Goal: Information Seeking & Learning: Learn about a topic

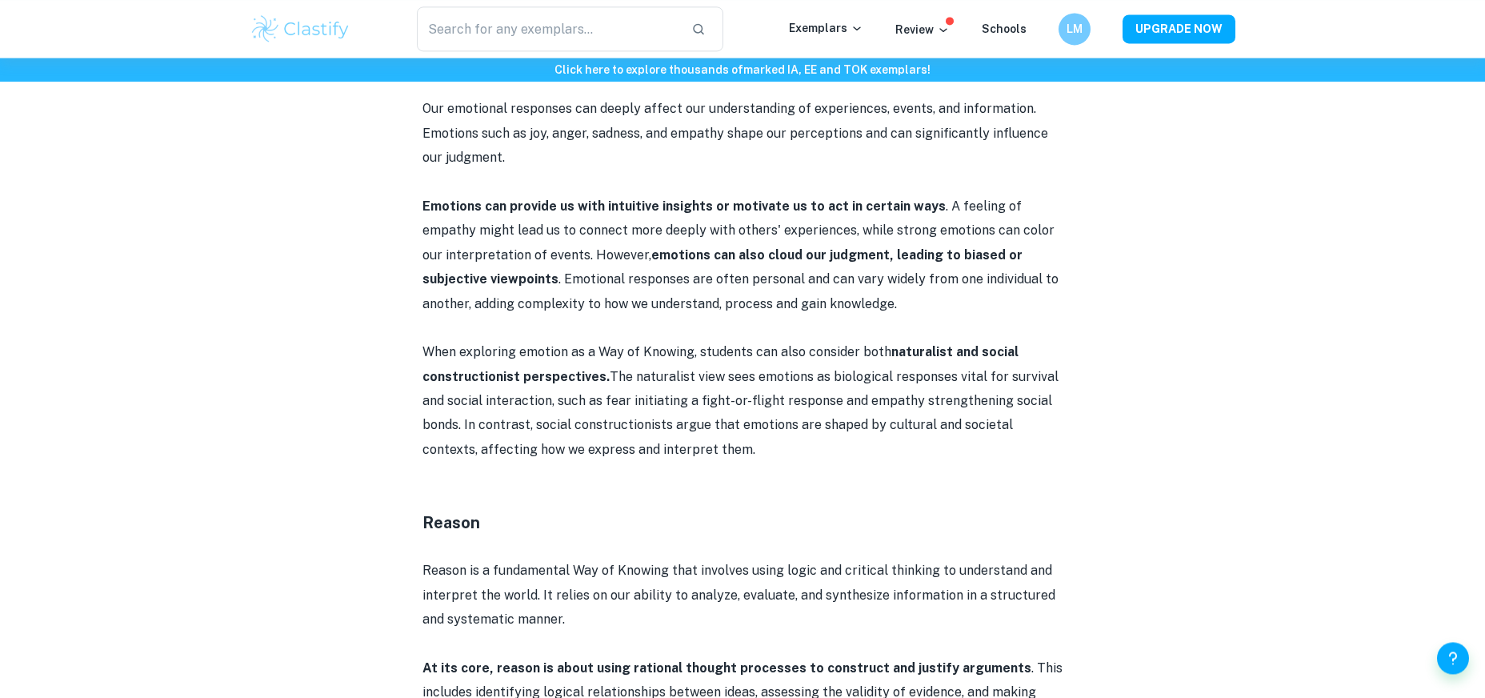
scroll to position [1820, 0]
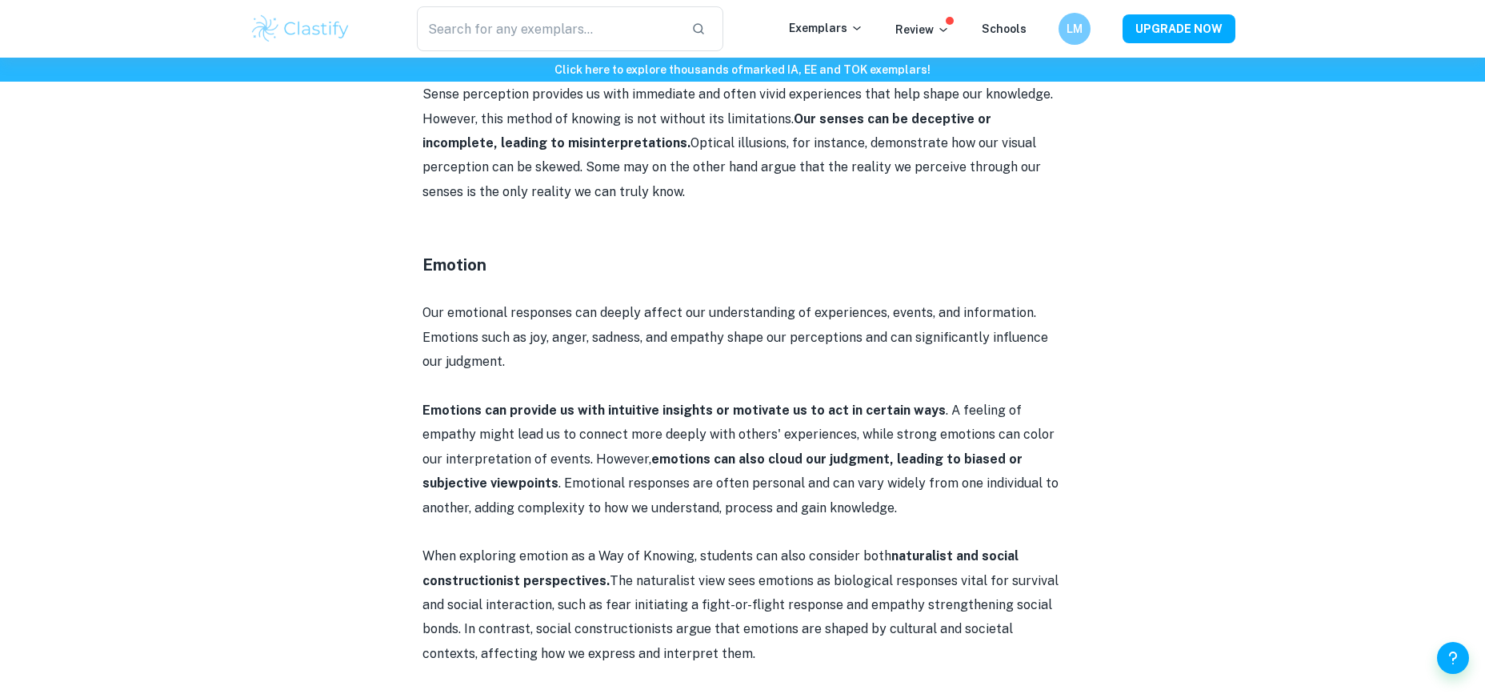
drag, startPoint x: 638, startPoint y: 305, endPoint x: 638, endPoint y: 361, distance: 56.0
click at [638, 361] on p "Our emotional responses can deeply affect our understanding of experiences, eve…" at bounding box center [742, 337] width 640 height 73
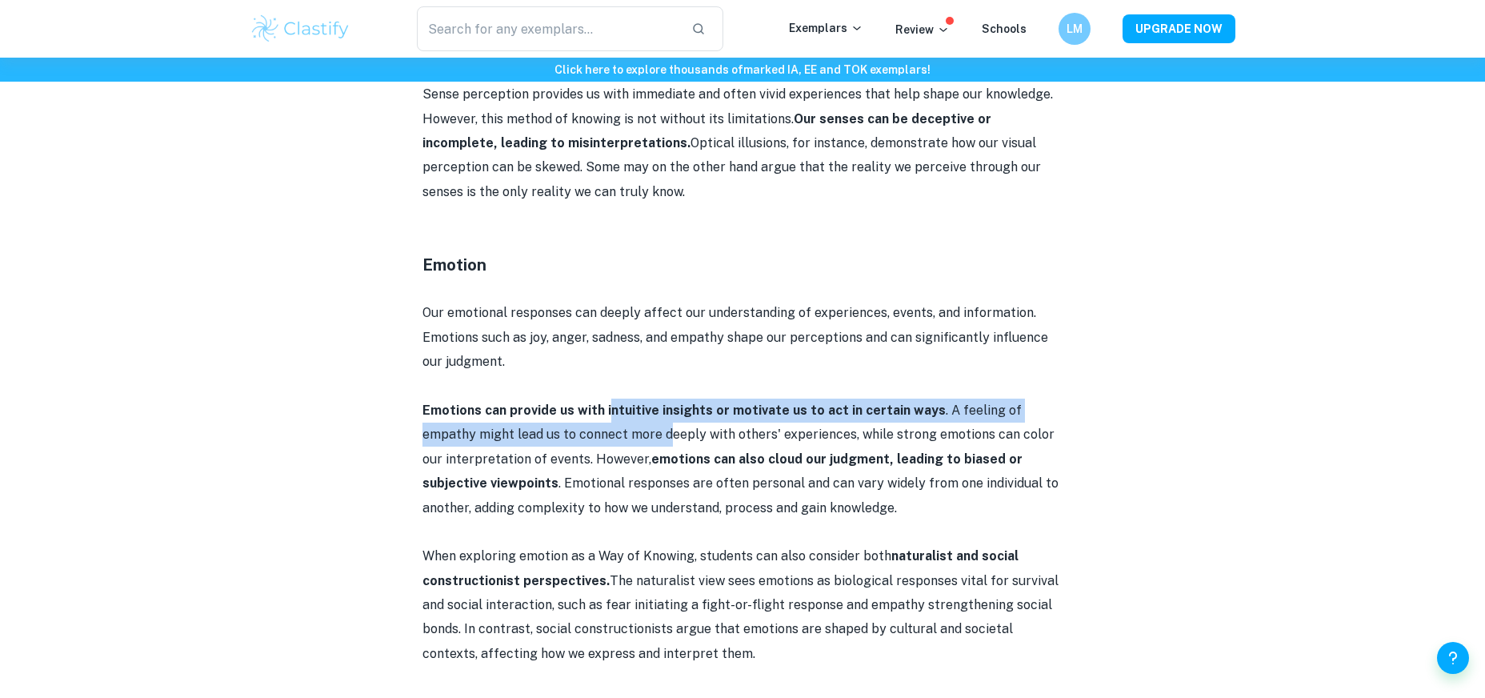
drag, startPoint x: 607, startPoint y: 410, endPoint x: 610, endPoint y: 436, distance: 25.7
click at [610, 436] on p "Emotions can provide us with intuitive insights or motivate us to act in certai…" at bounding box center [742, 459] width 640 height 122
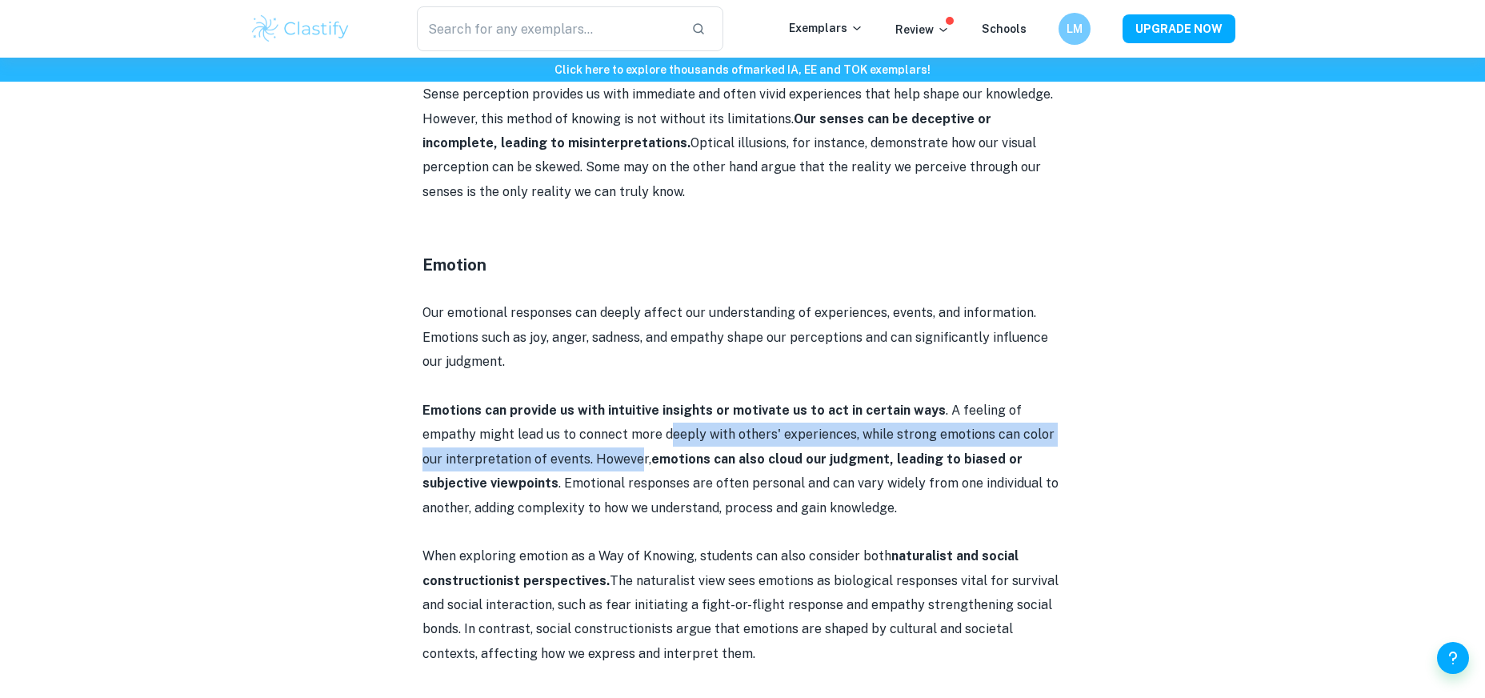
drag, startPoint x: 610, startPoint y: 436, endPoint x: 611, endPoint y: 465, distance: 28.8
click at [611, 465] on p "Emotions can provide us with intuitive insights or motivate us to act in certai…" at bounding box center [742, 459] width 640 height 122
click at [611, 466] on p "Emotions can provide us with intuitive insights or motivate us to act in certai…" at bounding box center [742, 459] width 640 height 122
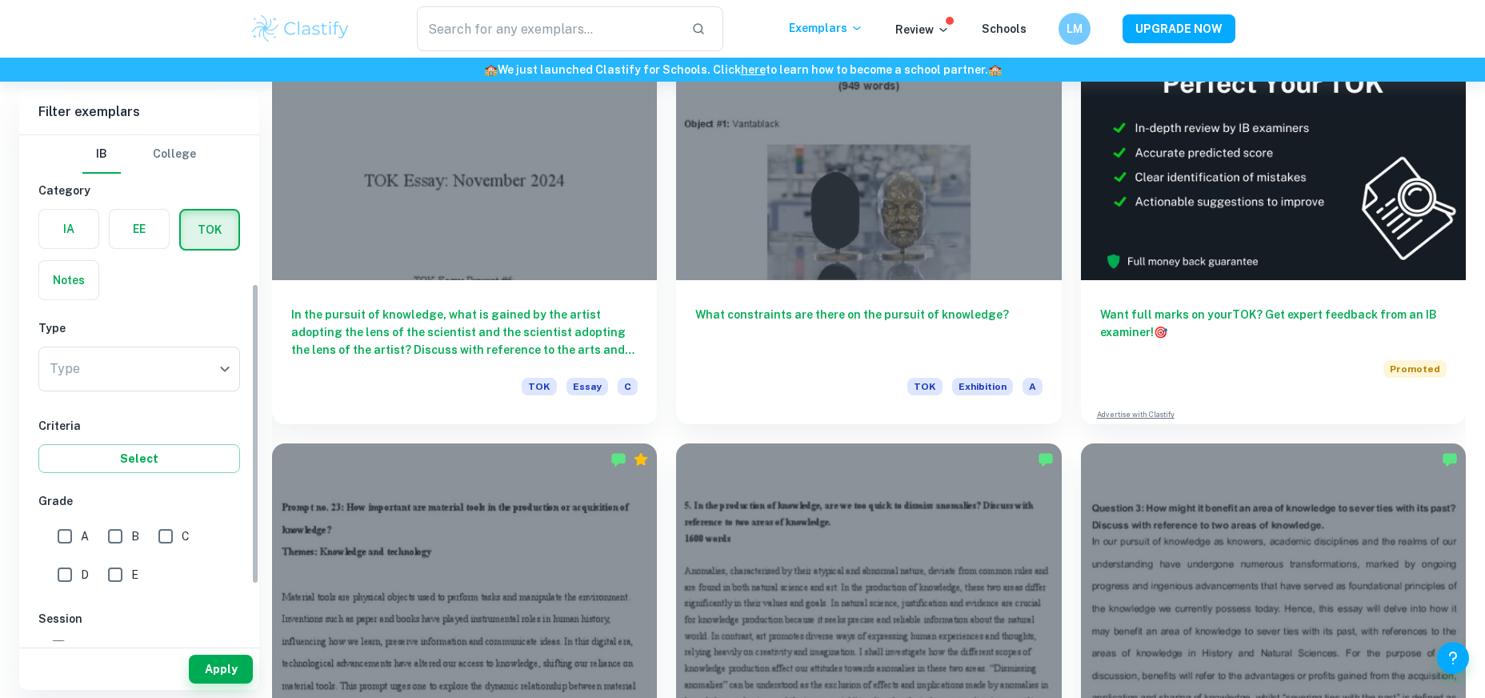
scroll to position [247, 0]
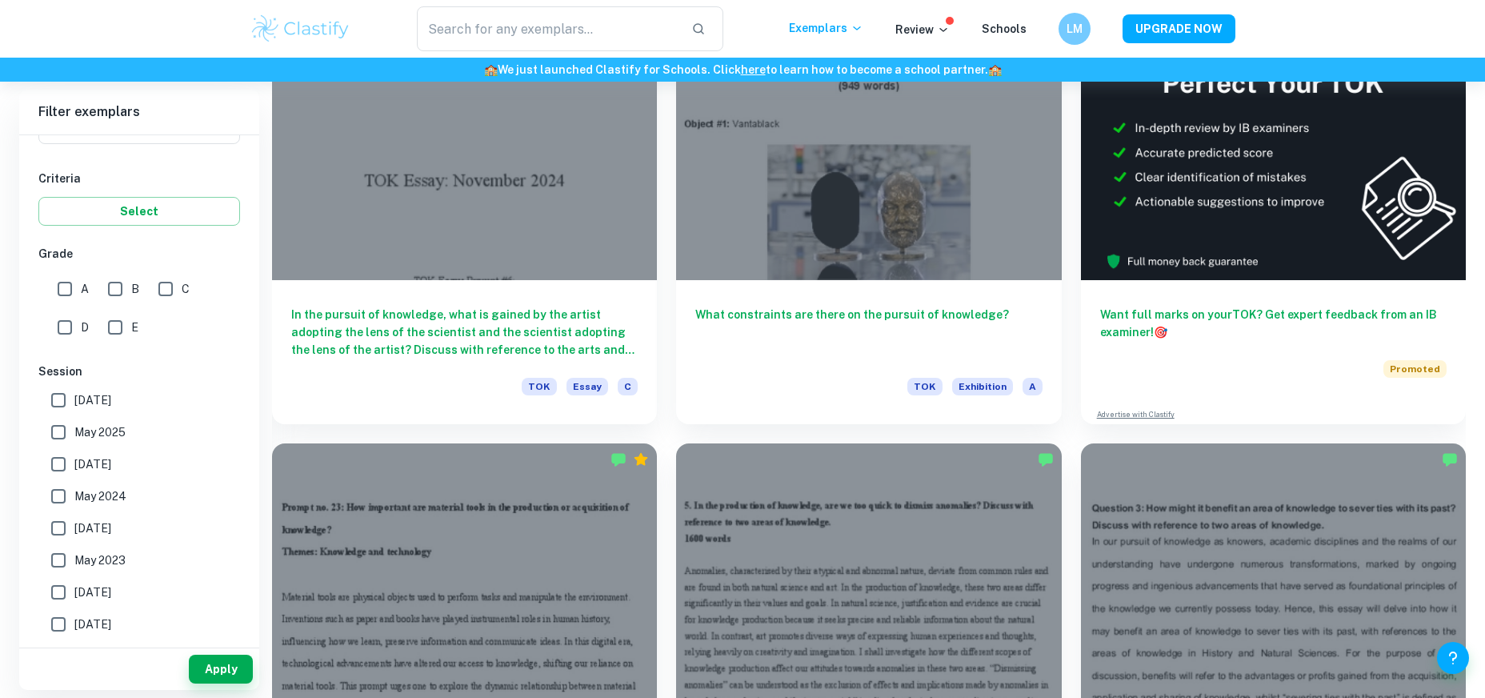
drag, startPoint x: 52, startPoint y: 279, endPoint x: 60, endPoint y: 276, distance: 8.6
click at [60, 276] on input "A" at bounding box center [65, 289] width 32 height 32
checkbox input "true"
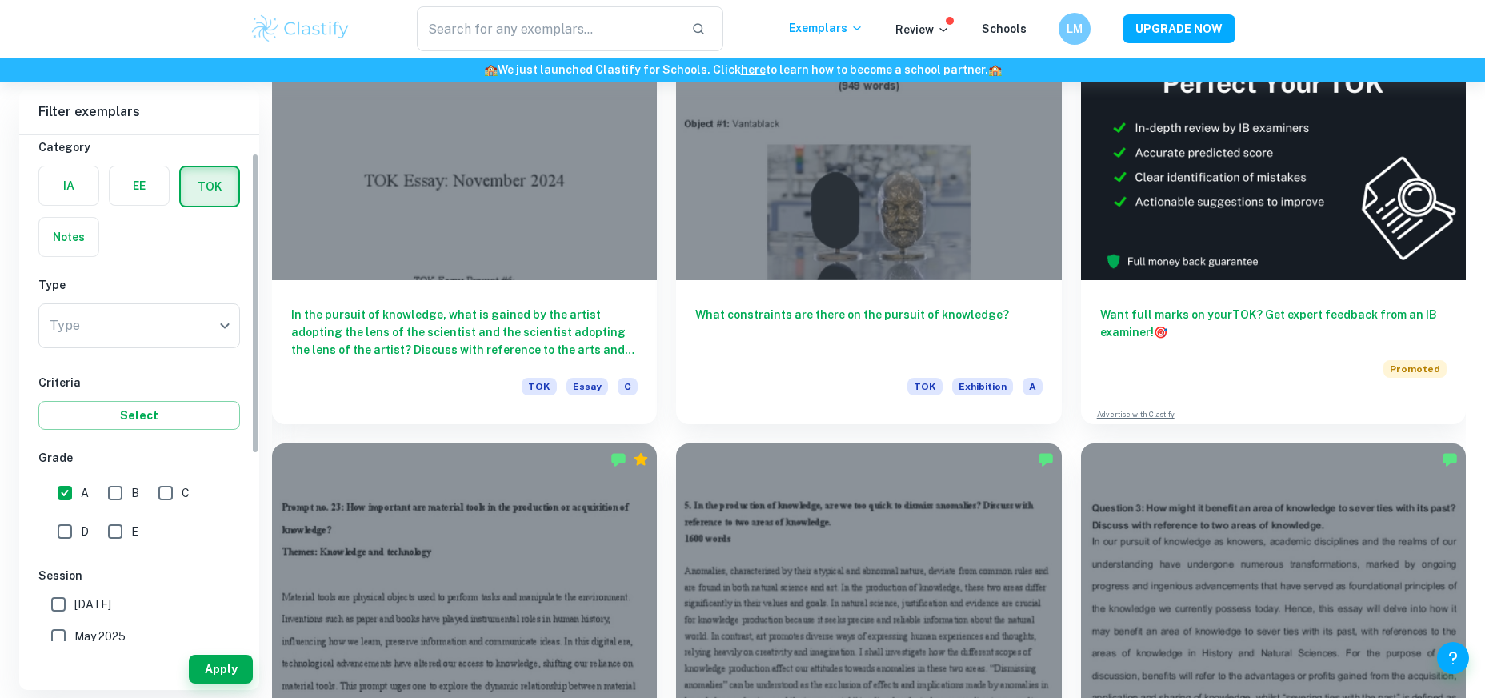
scroll to position [0, 0]
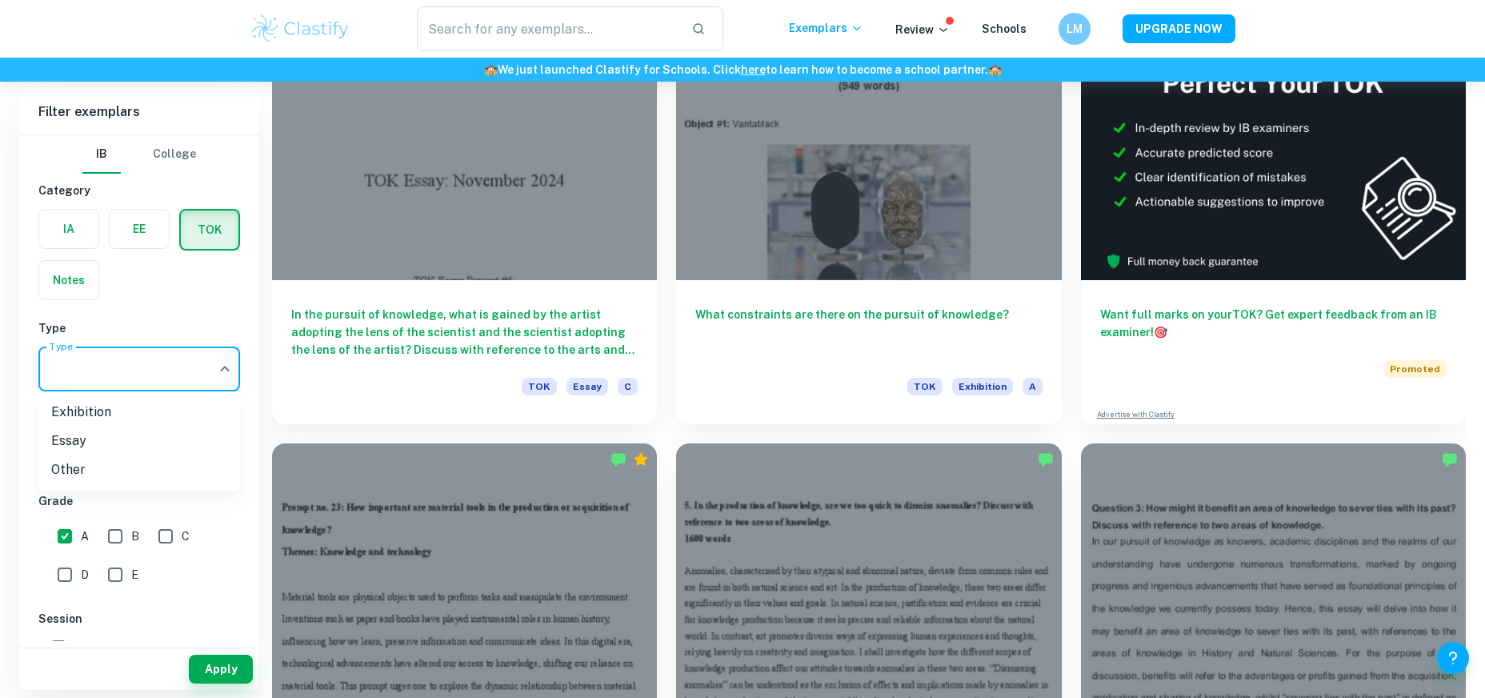
click at [132, 414] on li "Exhibition" at bounding box center [139, 412] width 202 height 29
type input "Exhibition"
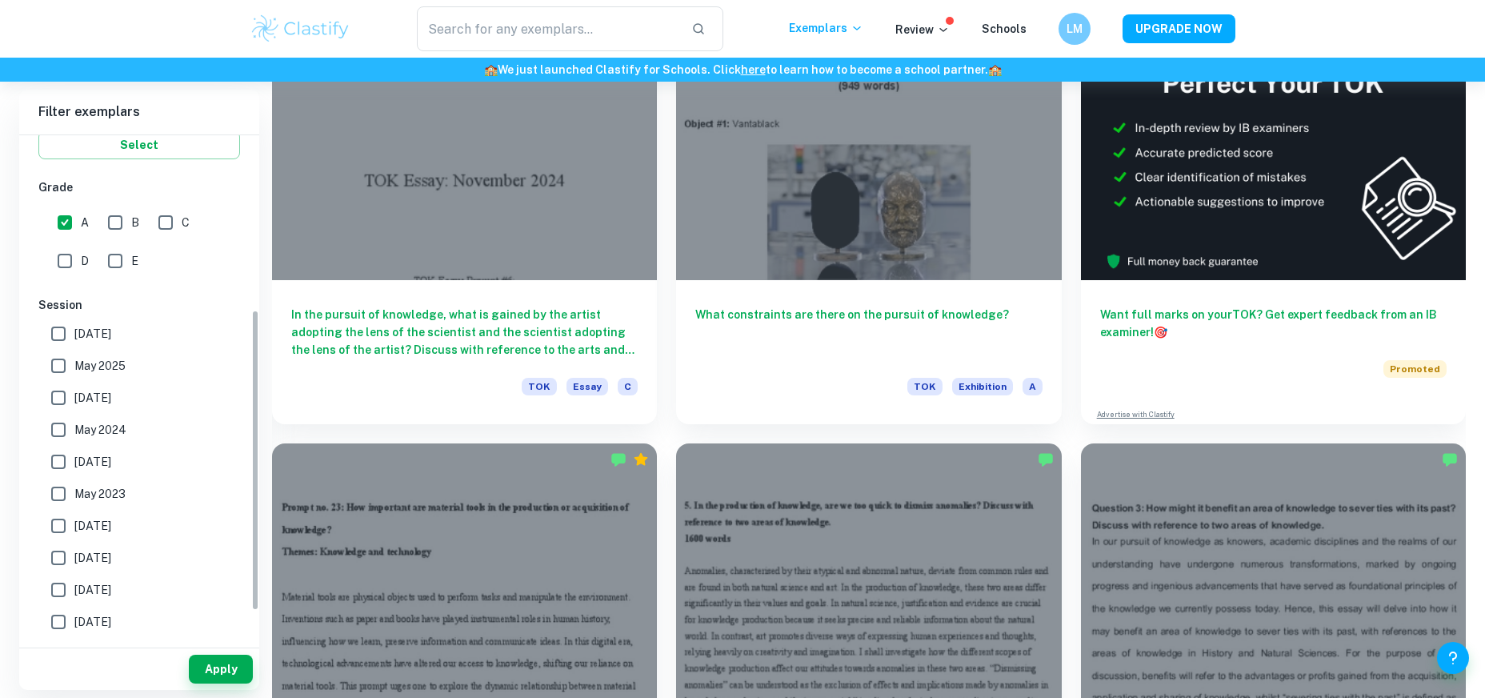
scroll to position [342, 0]
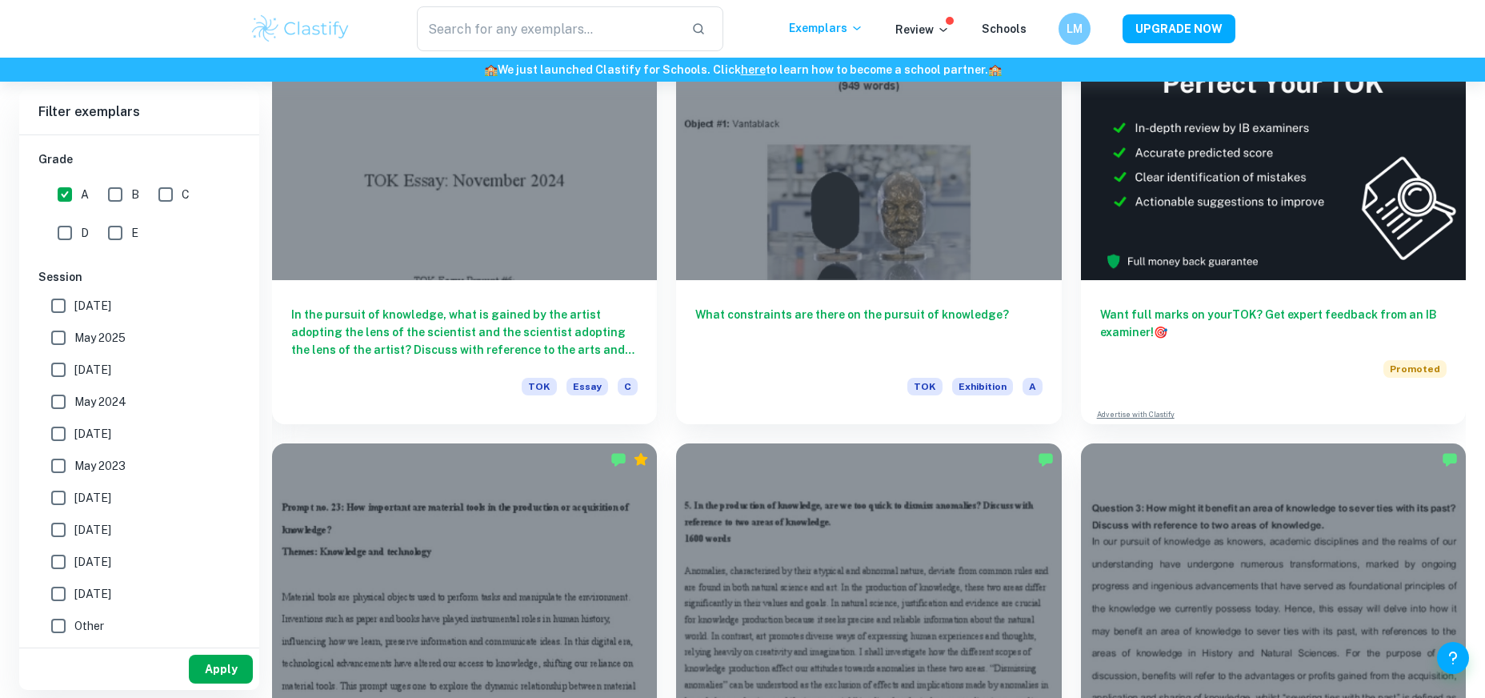
click at [235, 658] on button "Apply" at bounding box center [221, 668] width 64 height 29
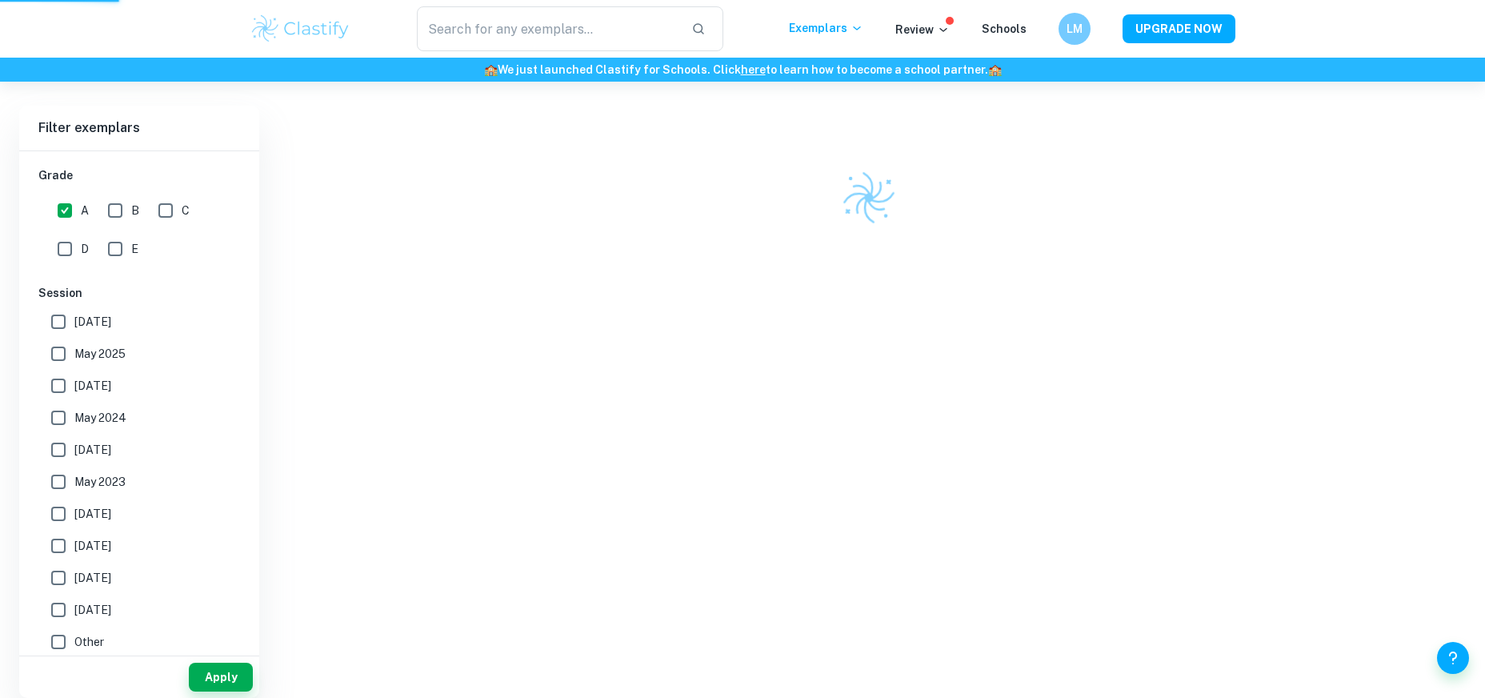
scroll to position [340, 0]
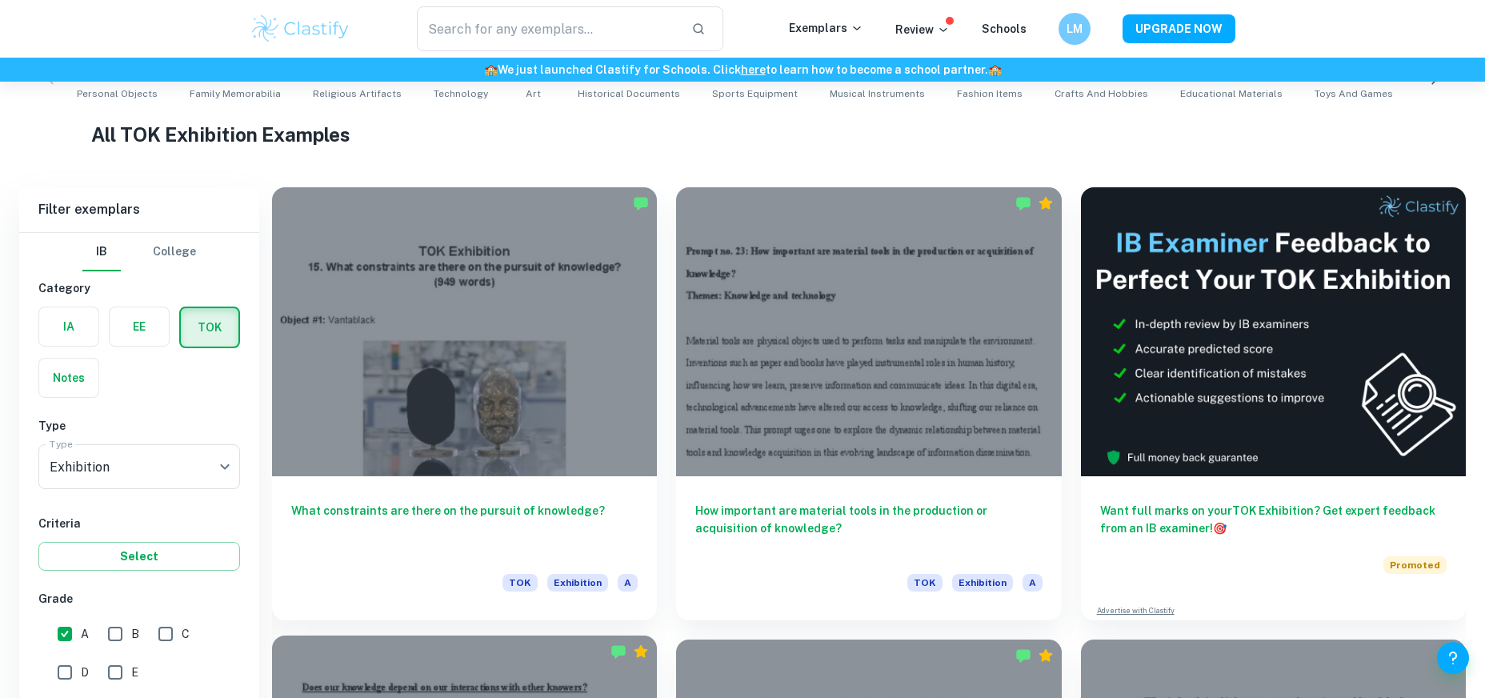
scroll to position [705, 0]
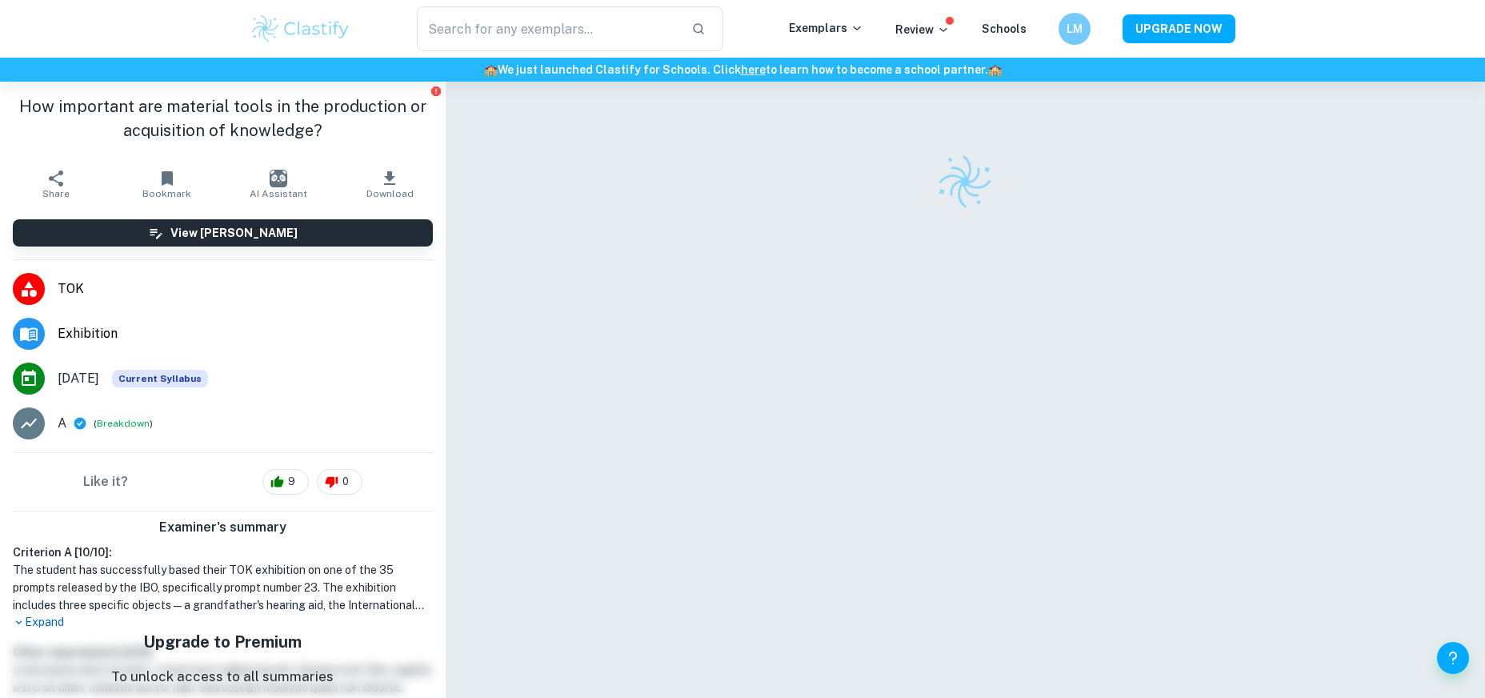
checkbox input "true"
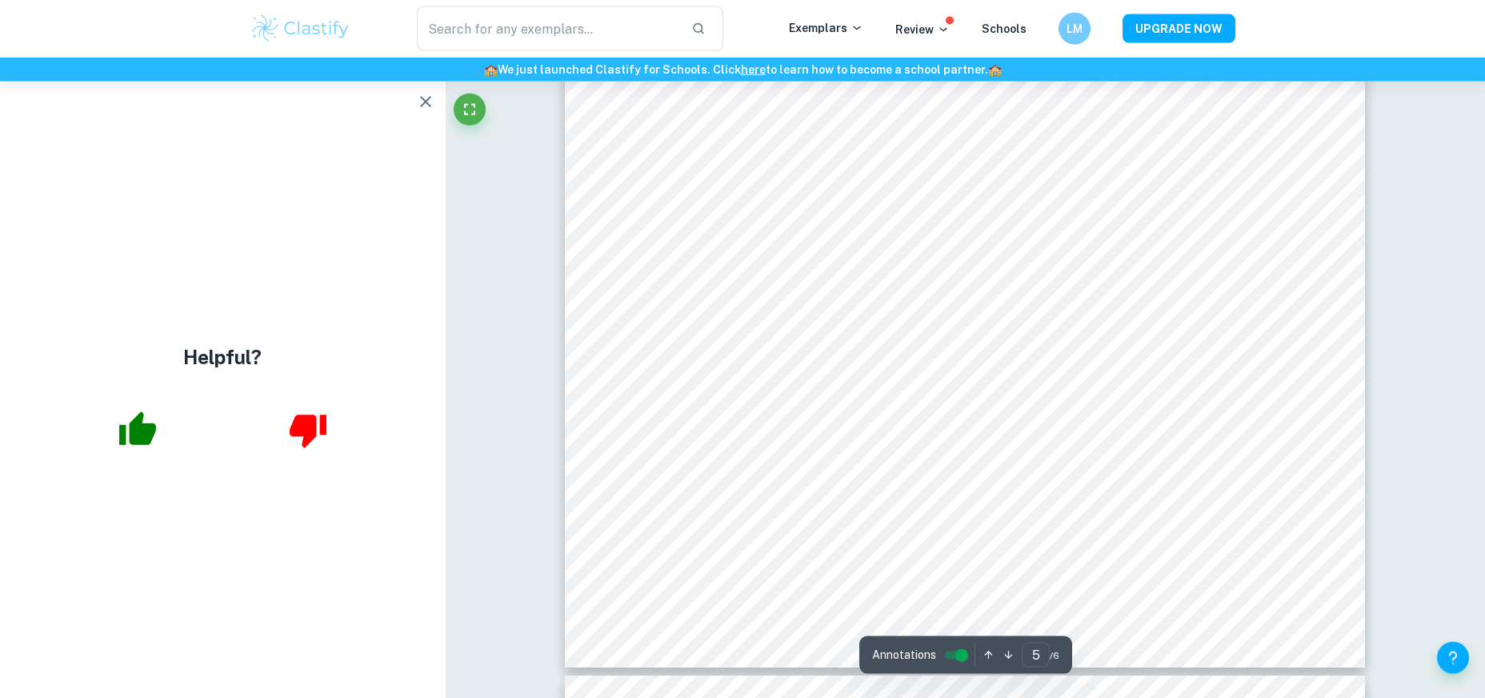
scroll to position [4936, 0]
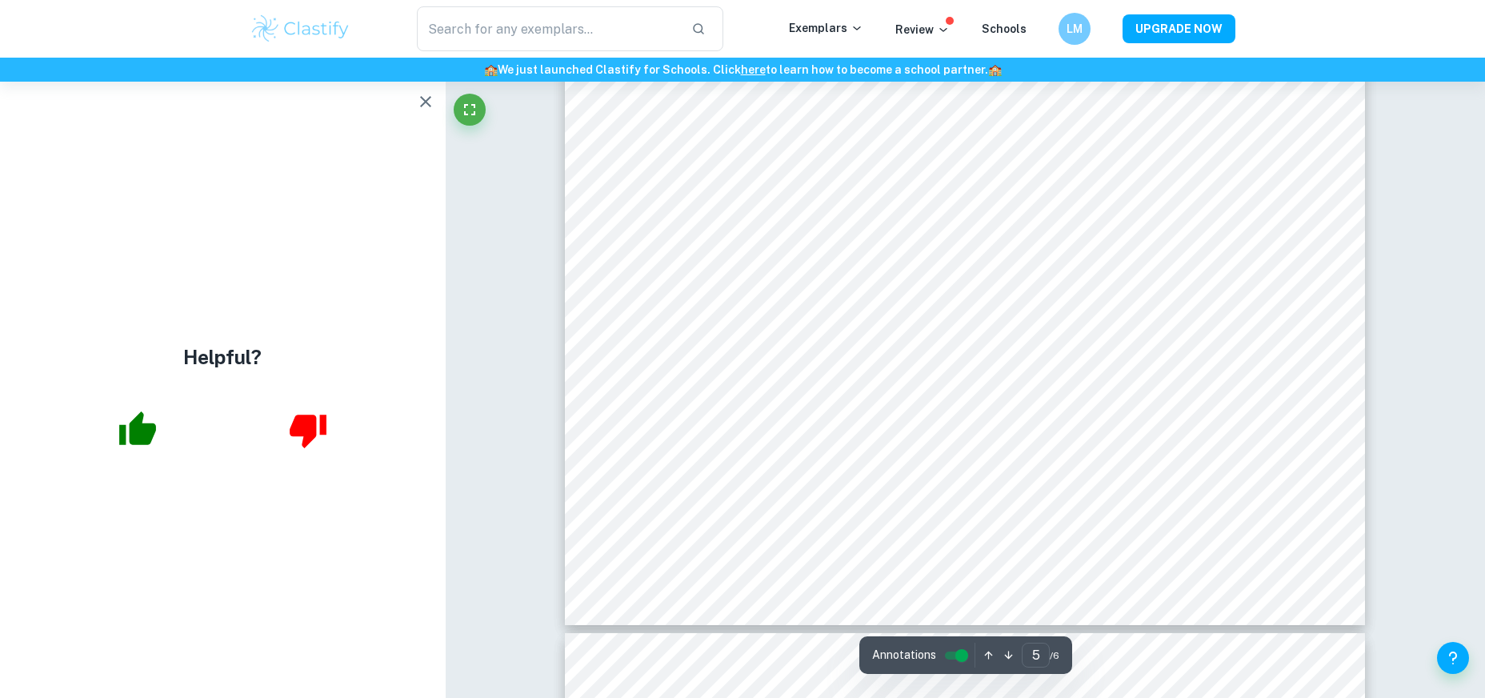
type input "6"
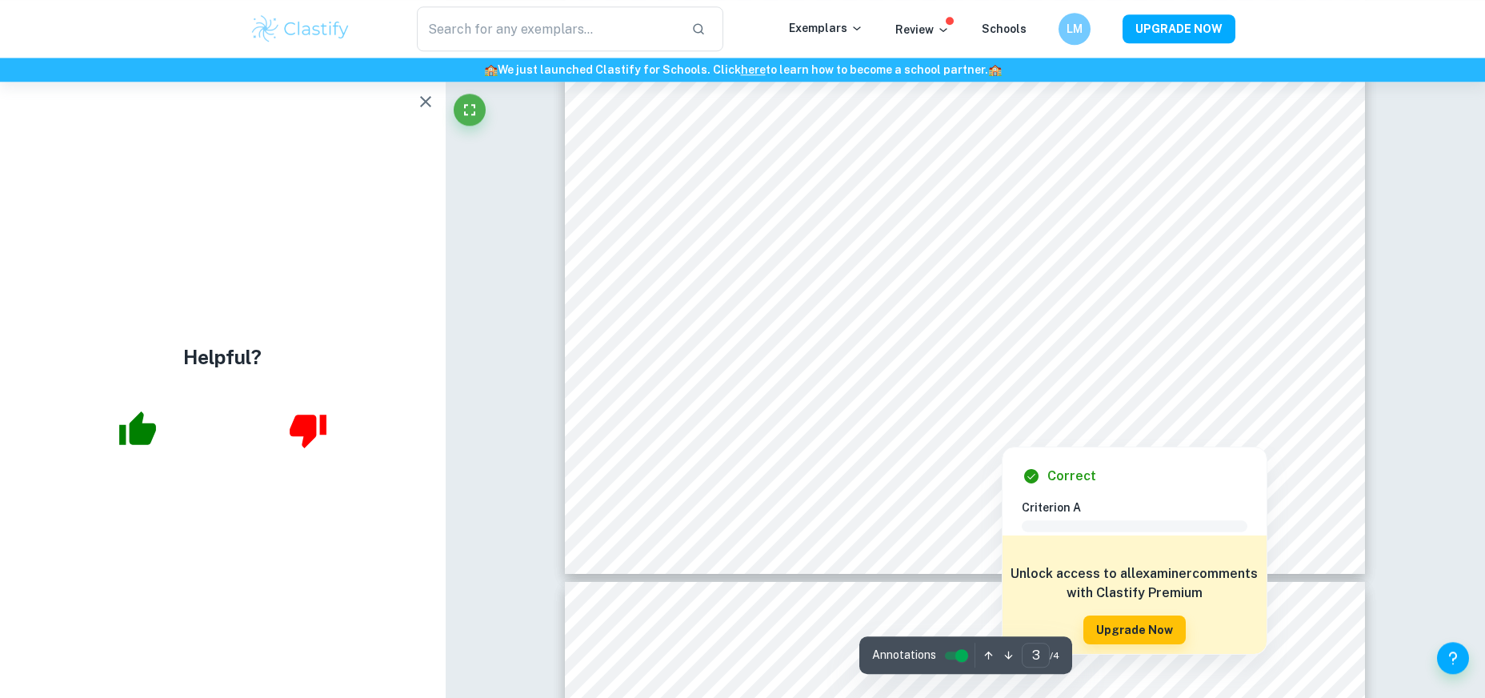
scroll to position [2938, 0]
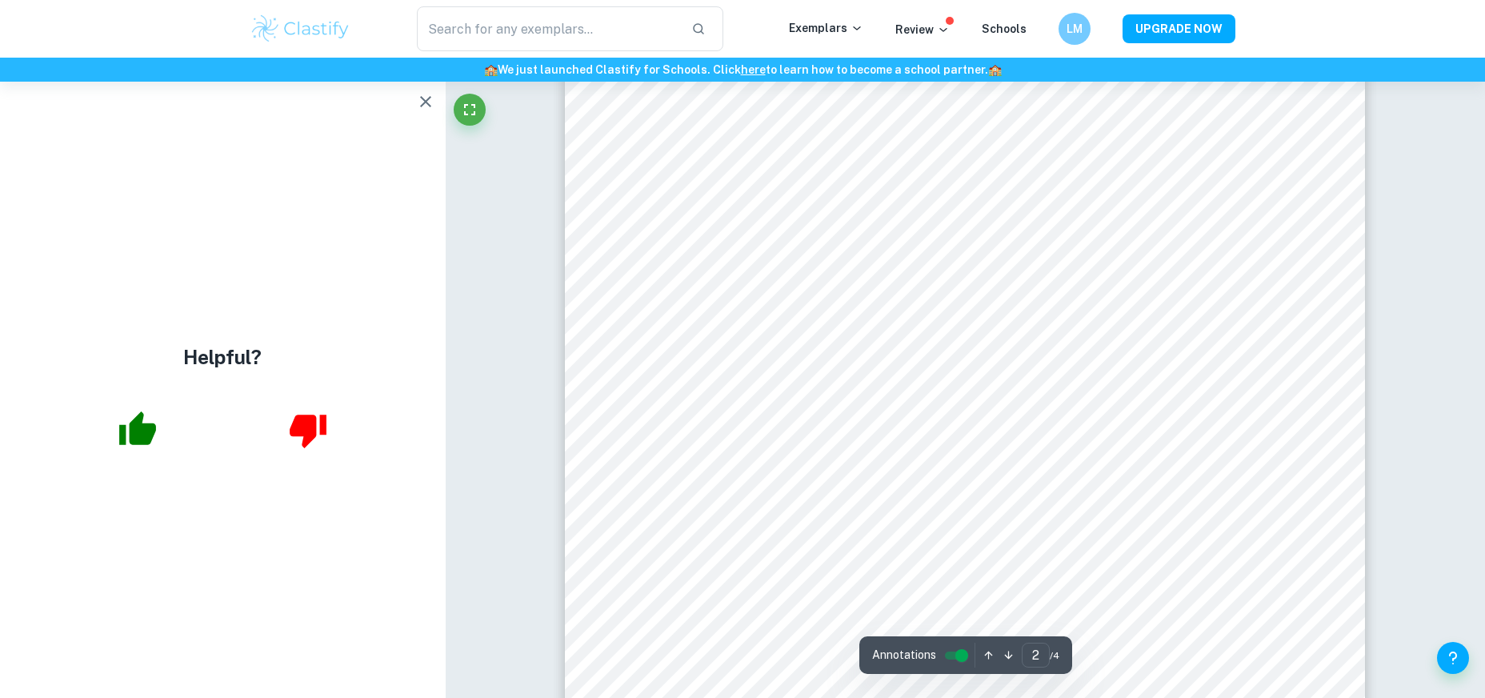
type input "1"
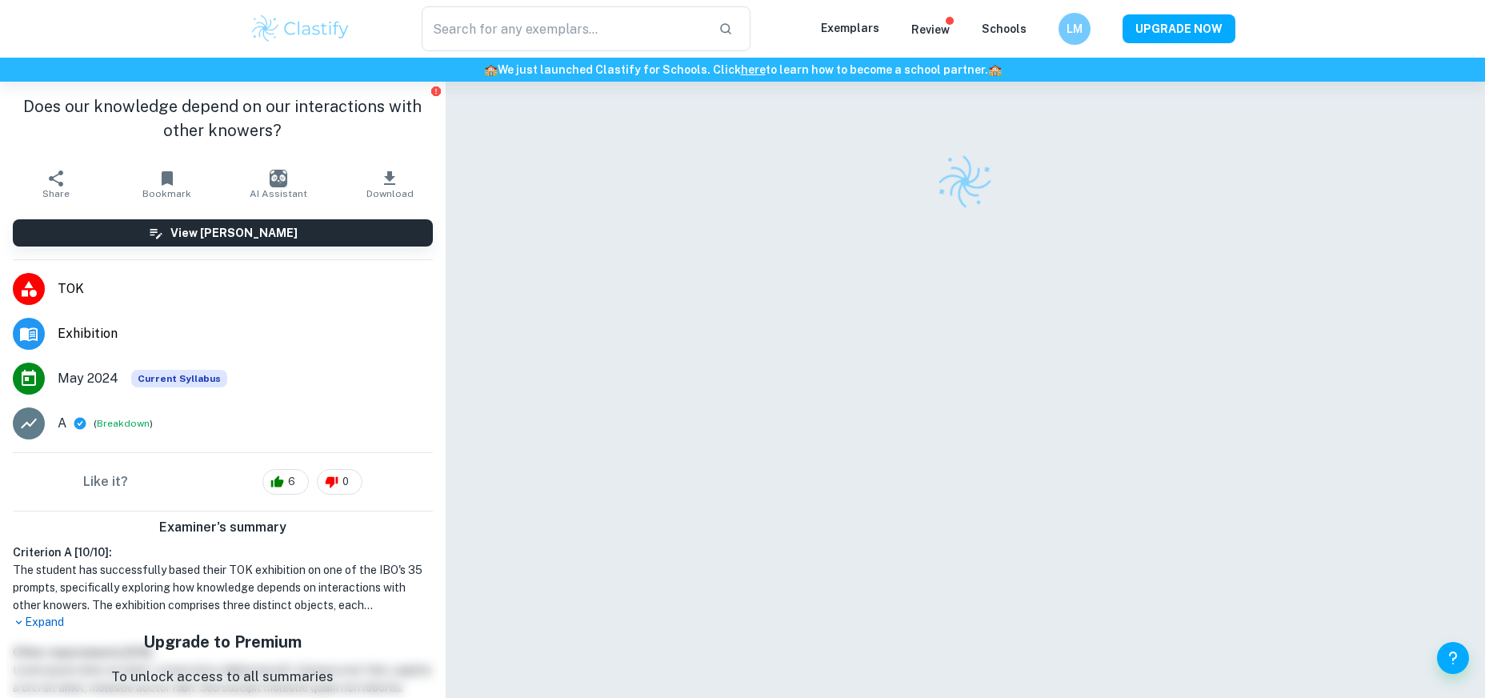
checkbox input "true"
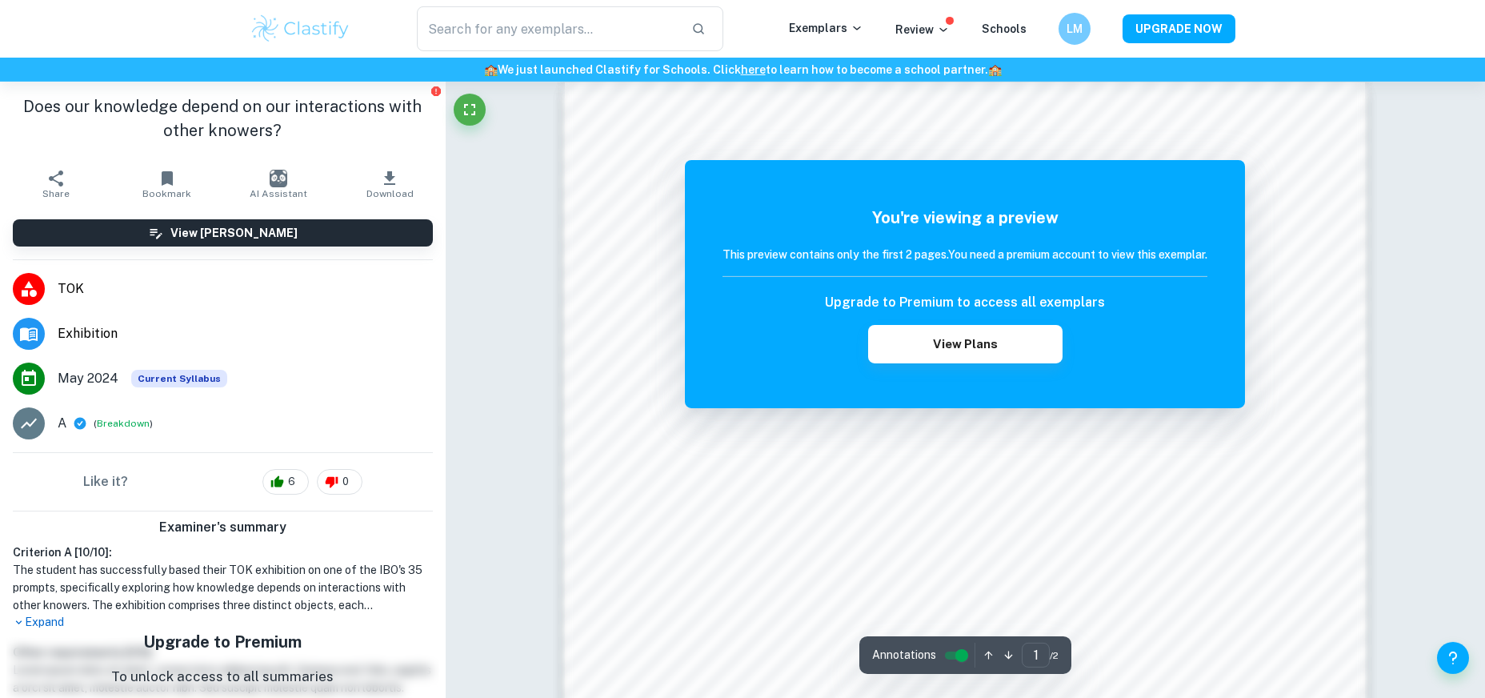
scroll to position [1293, 0]
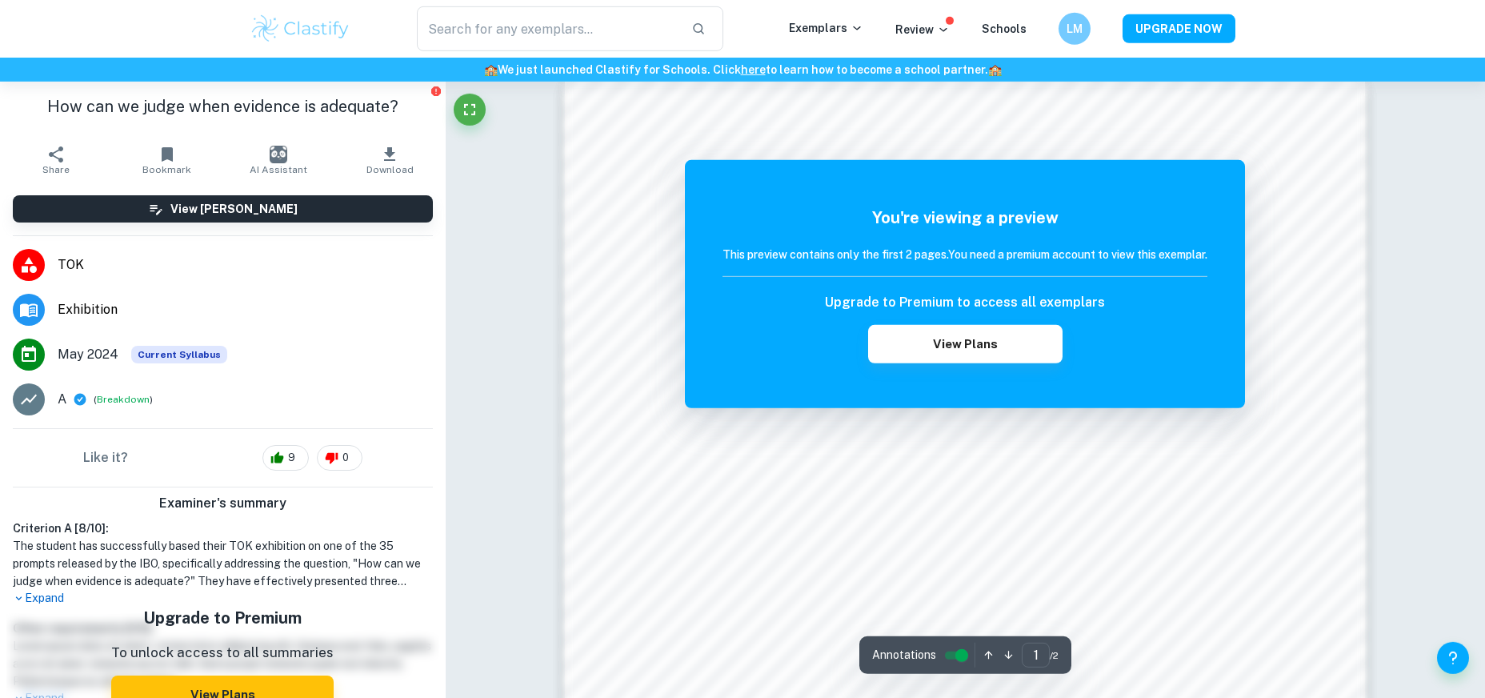
scroll to position [1175, 0]
